Goal: Task Accomplishment & Management: Use online tool/utility

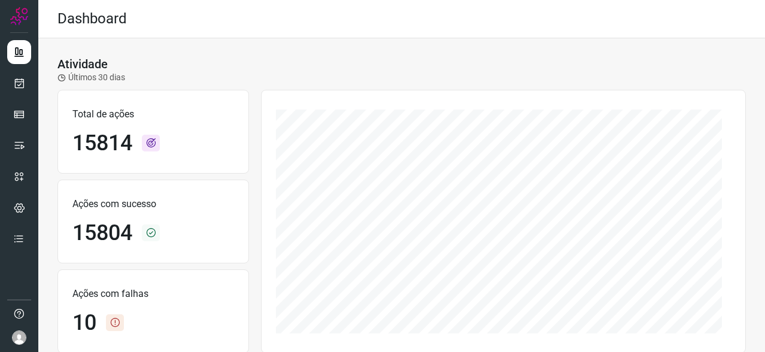
click at [21, 19] on img at bounding box center [19, 16] width 18 height 18
click at [20, 85] on icon at bounding box center [19, 83] width 13 height 12
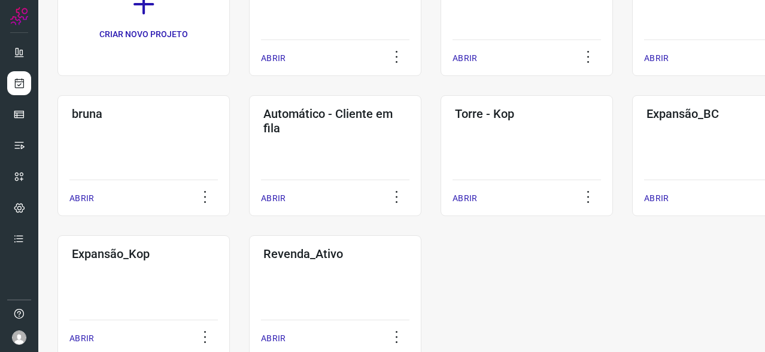
scroll to position [141, 0]
click at [175, 254] on h3 "Expansão_Kop" at bounding box center [144, 253] width 144 height 14
